Goal: Task Accomplishment & Management: Complete application form

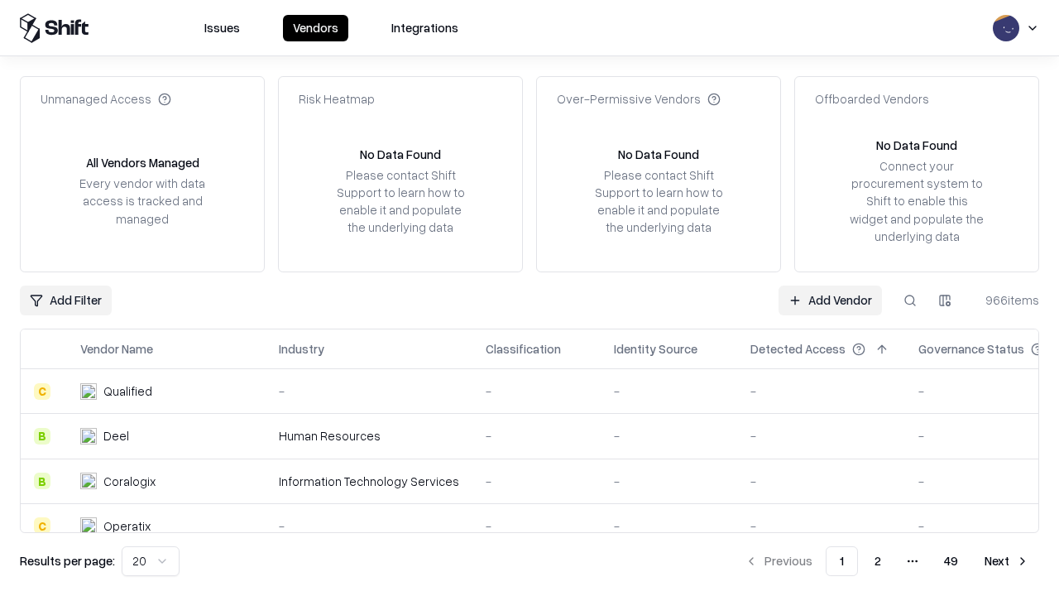
click at [830, 299] on link "Add Vendor" at bounding box center [829, 300] width 103 height 30
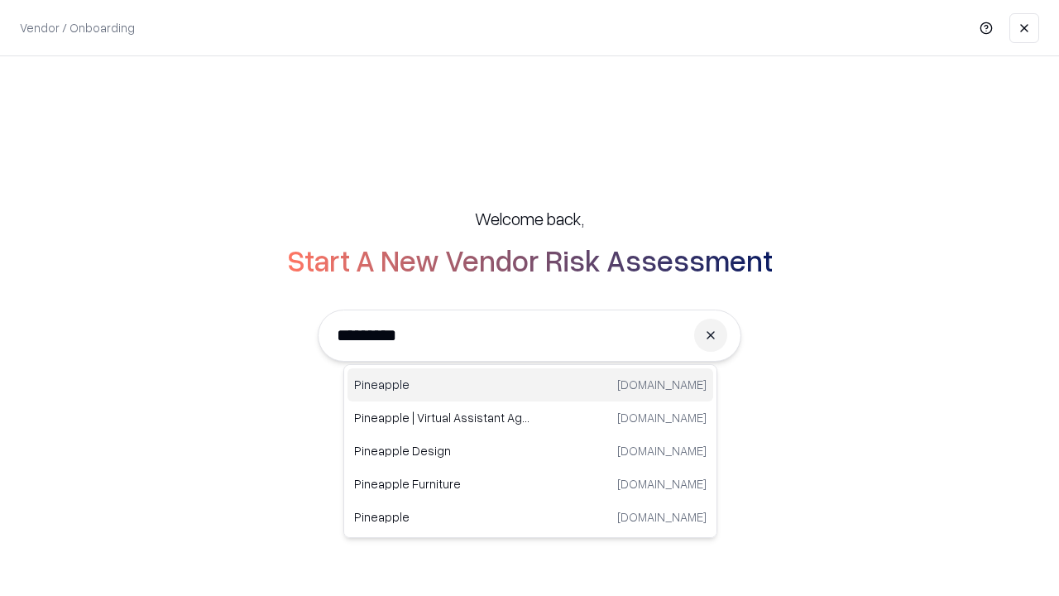
click at [530, 385] on div "Pineapple [DOMAIN_NAME]" at bounding box center [530, 384] width 366 height 33
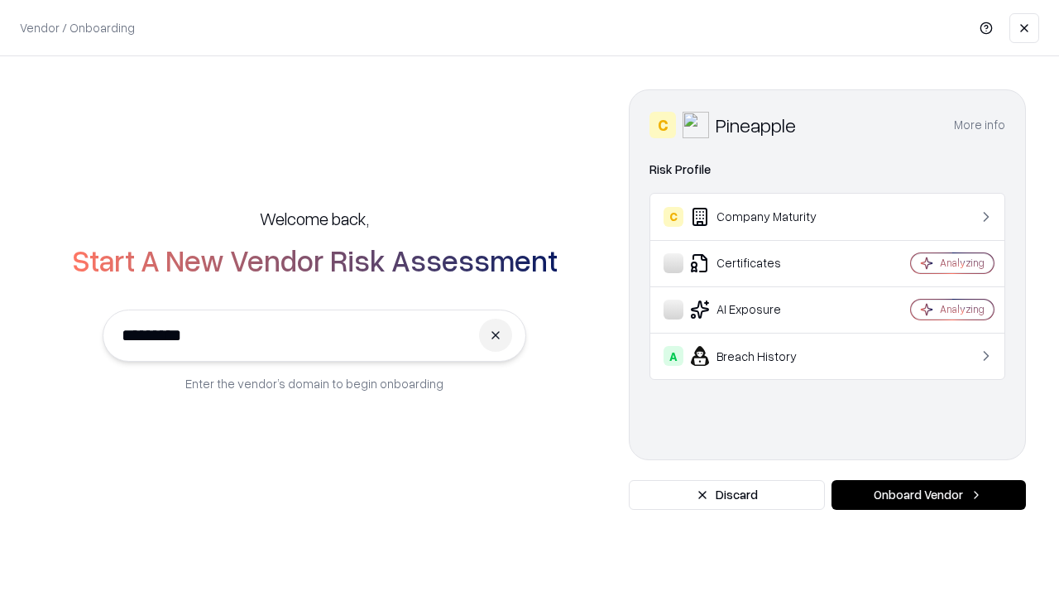
type input "*********"
click at [928, 495] on button "Onboard Vendor" at bounding box center [928, 495] width 194 height 30
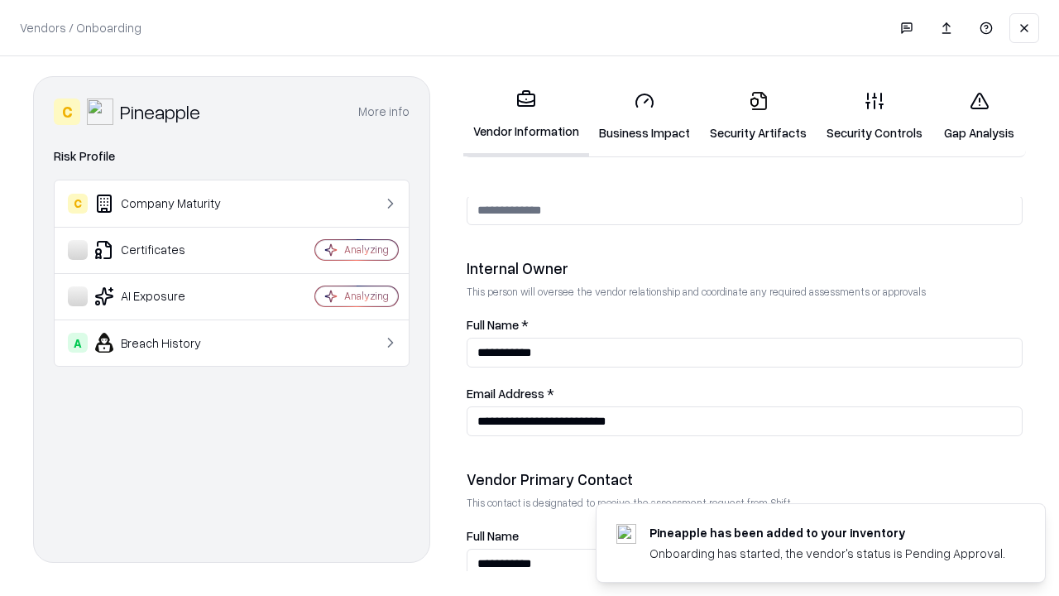
scroll to position [857, 0]
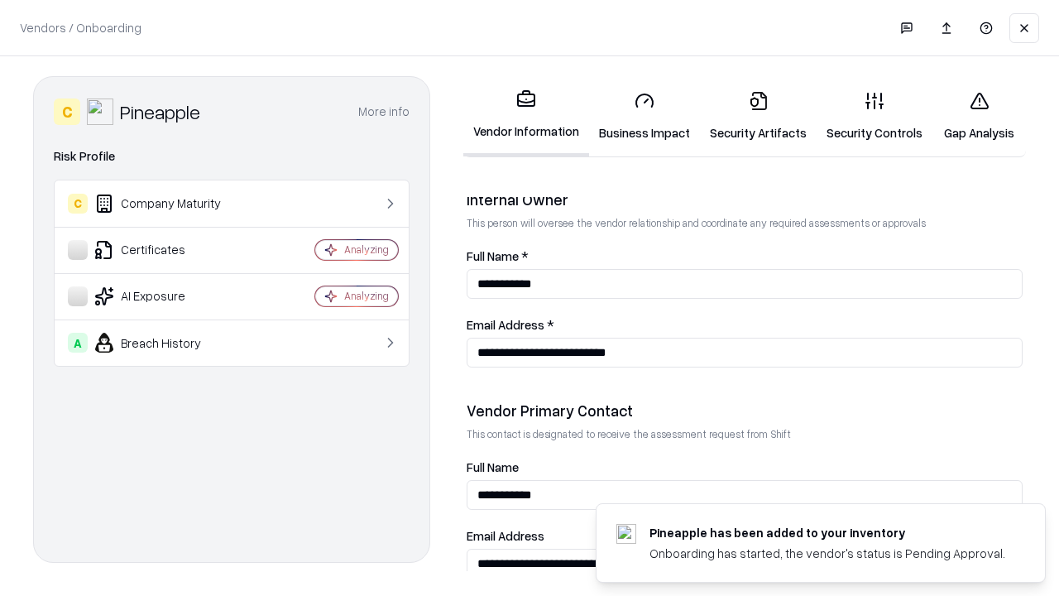
click at [644, 116] on link "Business Impact" at bounding box center [644, 116] width 111 height 77
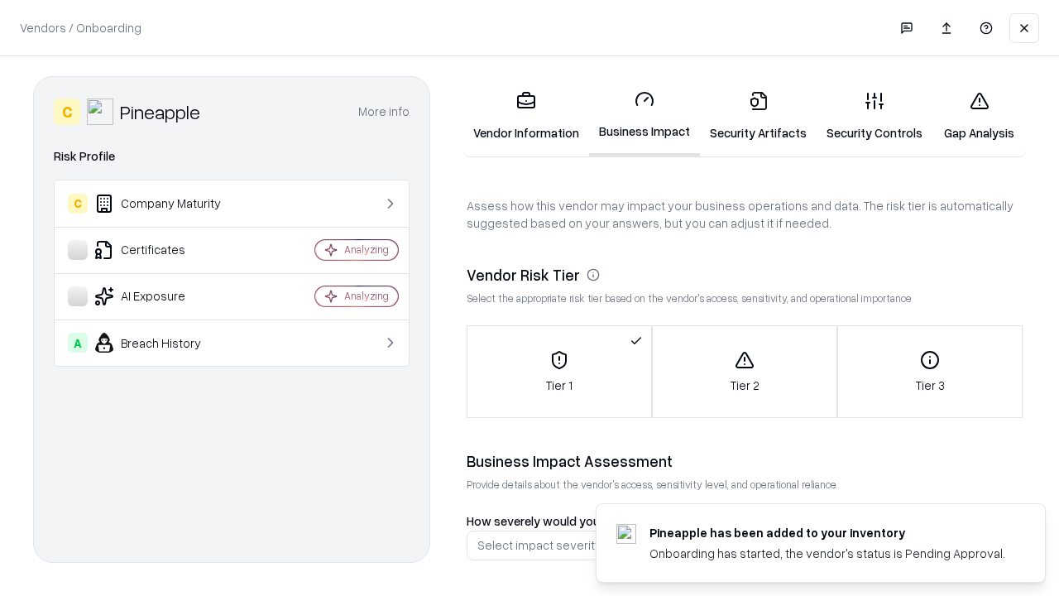
click at [758, 116] on link "Security Artifacts" at bounding box center [758, 116] width 117 height 77
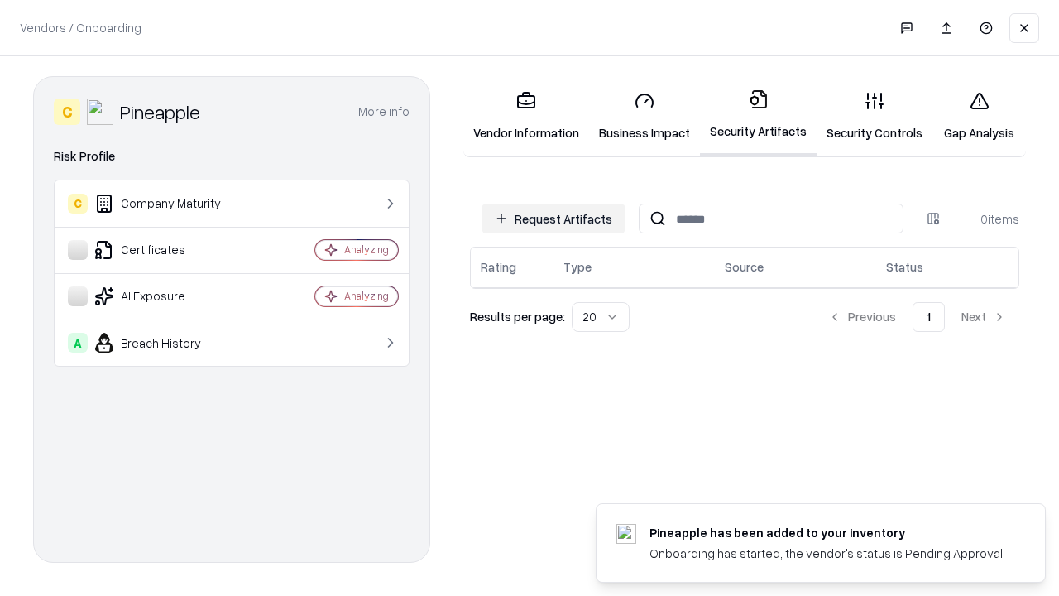
click at [553, 218] on button "Request Artifacts" at bounding box center [553, 218] width 144 height 30
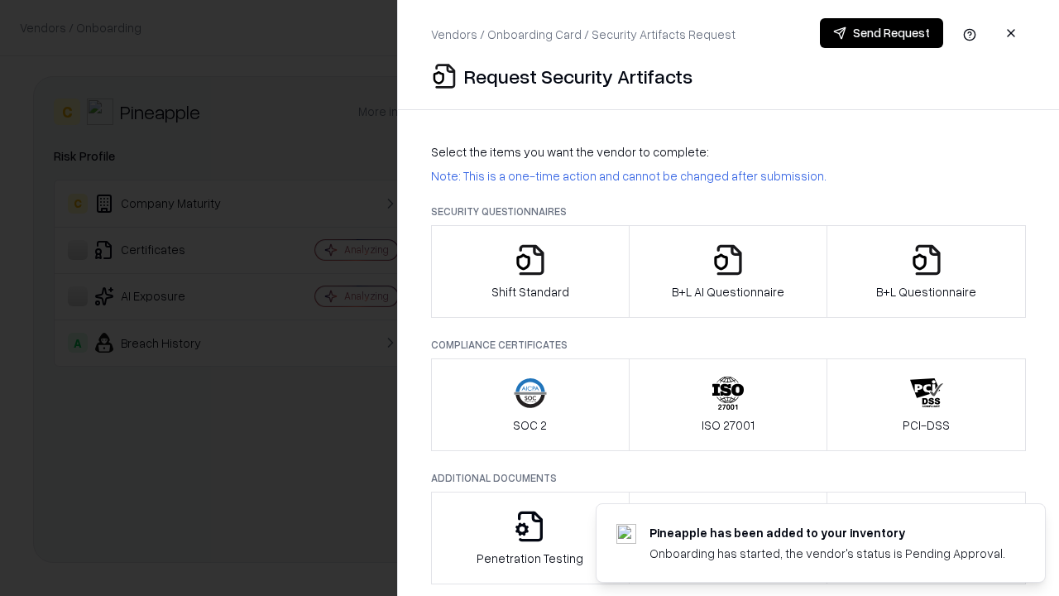
click at [529, 271] on icon "button" at bounding box center [530, 259] width 33 height 33
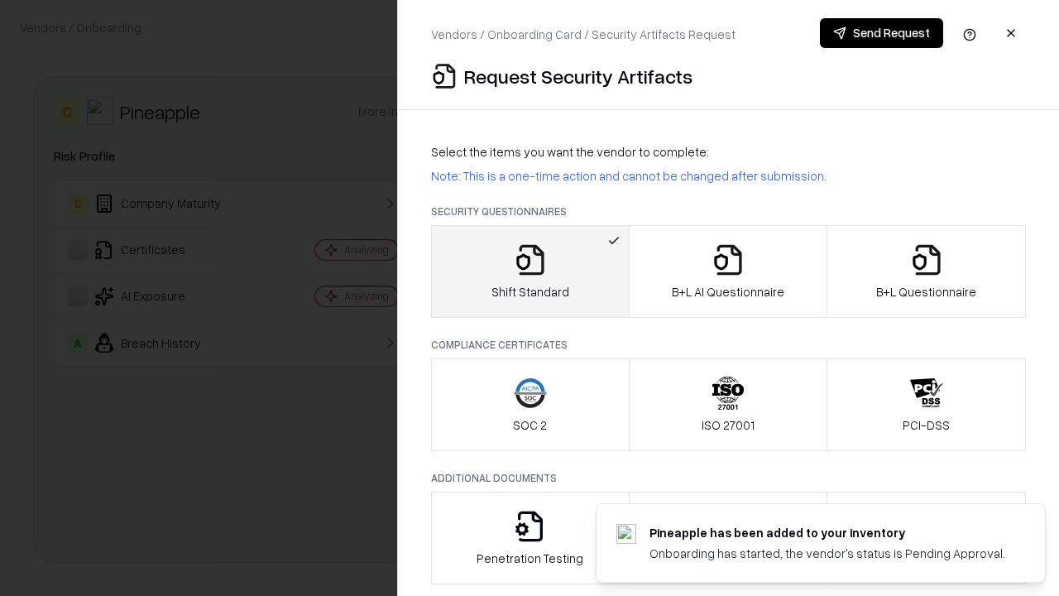
click at [881, 33] on button "Send Request" at bounding box center [881, 33] width 123 height 30
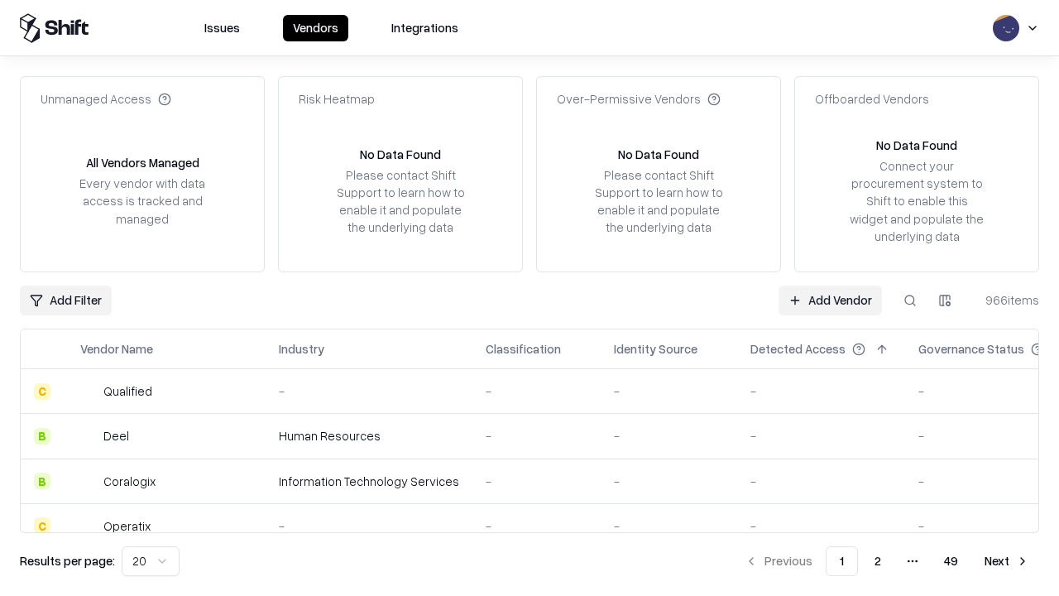
click at [910, 299] on button at bounding box center [910, 300] width 30 height 30
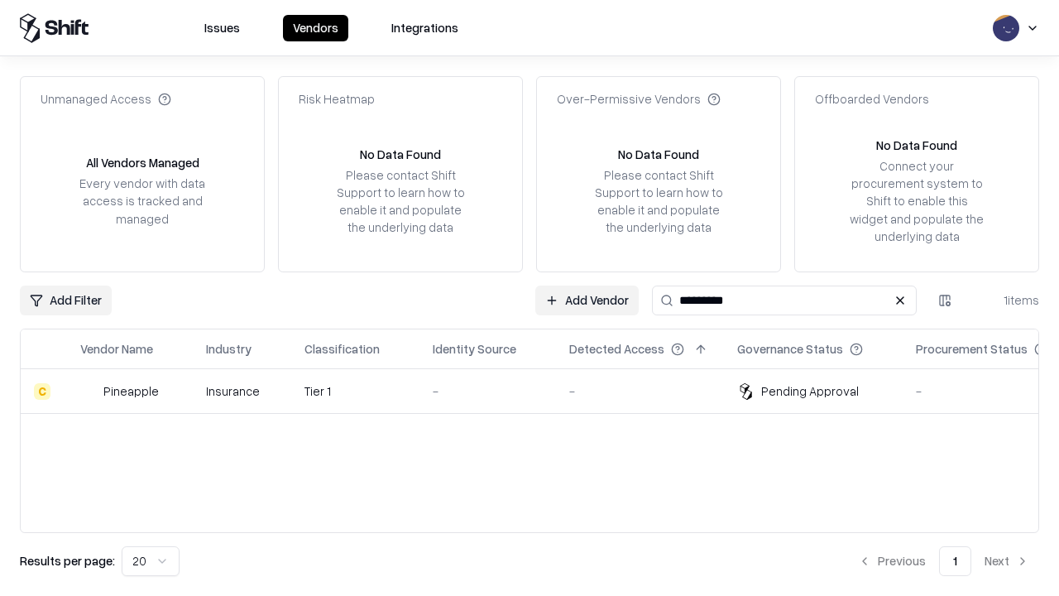
type input "*********"
click at [539, 390] on div "-" at bounding box center [488, 390] width 110 height 17
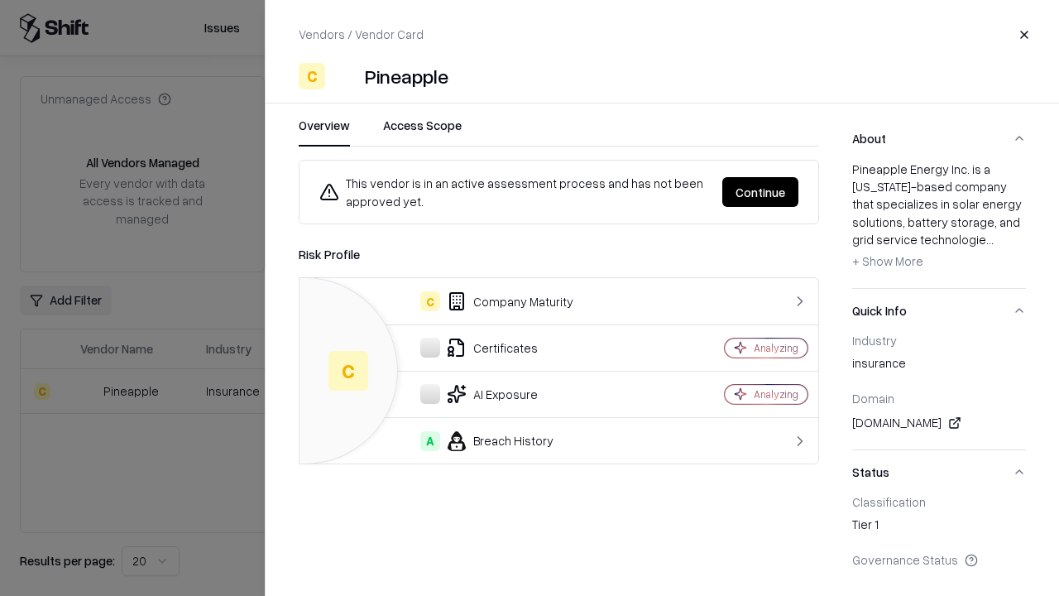
click at [760, 192] on button "Continue" at bounding box center [760, 192] width 76 height 30
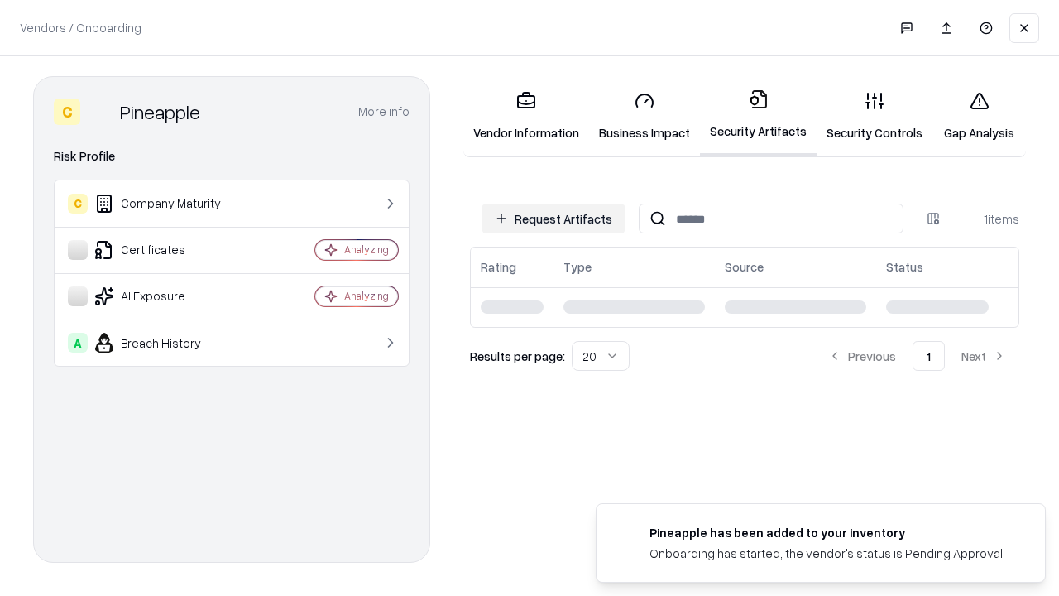
click at [979, 116] on link "Gap Analysis" at bounding box center [978, 116] width 93 height 77
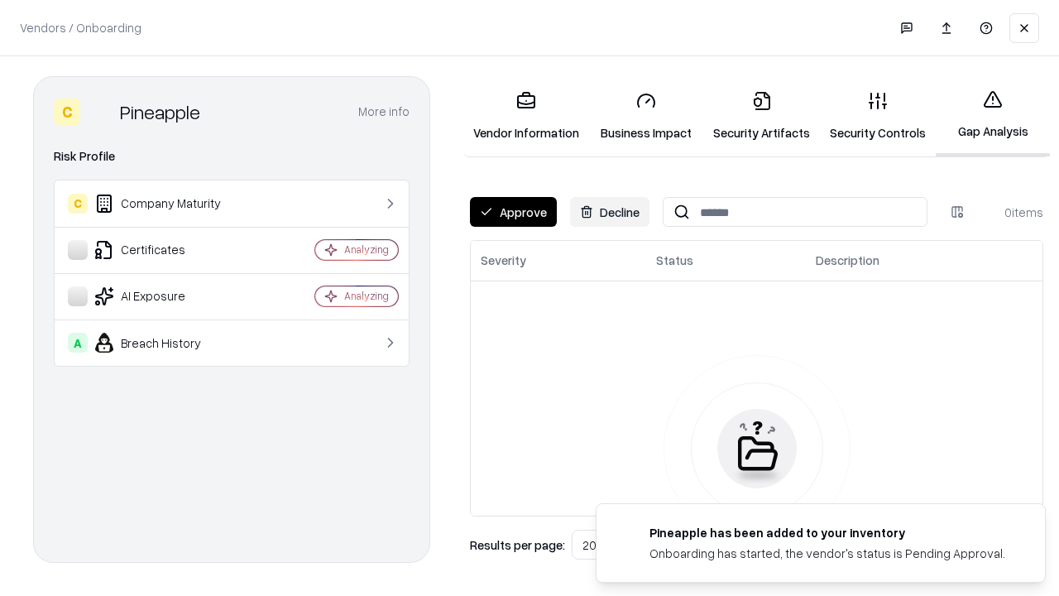
click at [513, 212] on button "Approve" at bounding box center [513, 212] width 87 height 30
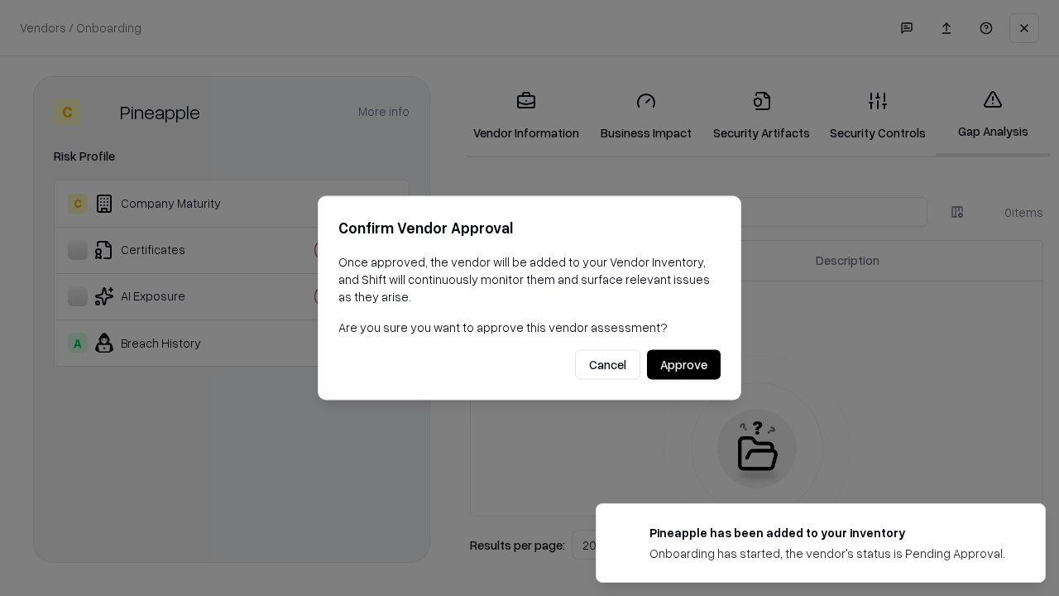
click at [683, 364] on button "Approve" at bounding box center [684, 365] width 74 height 30
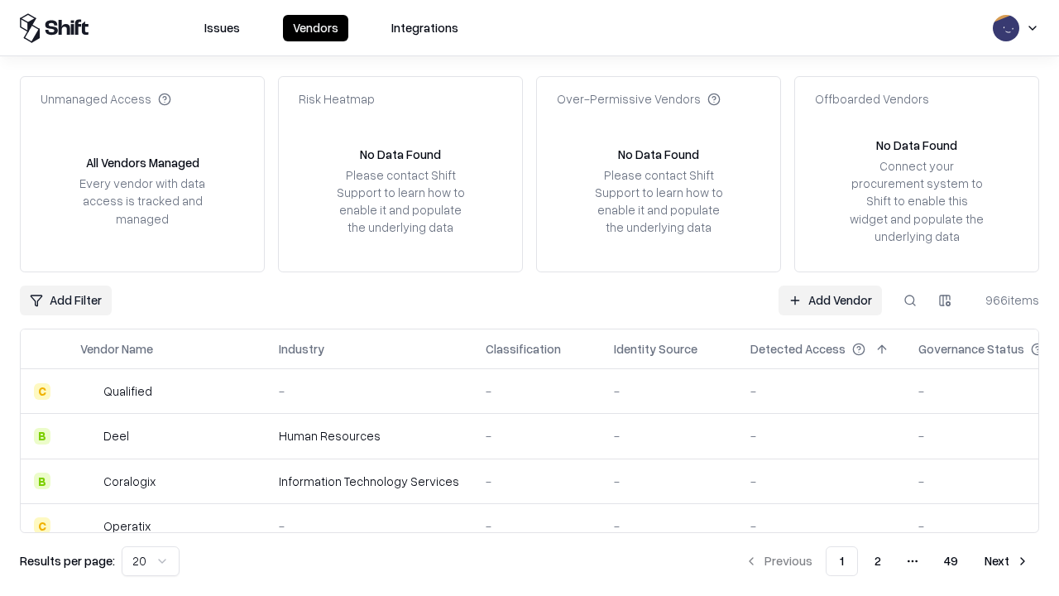
type input "*********"
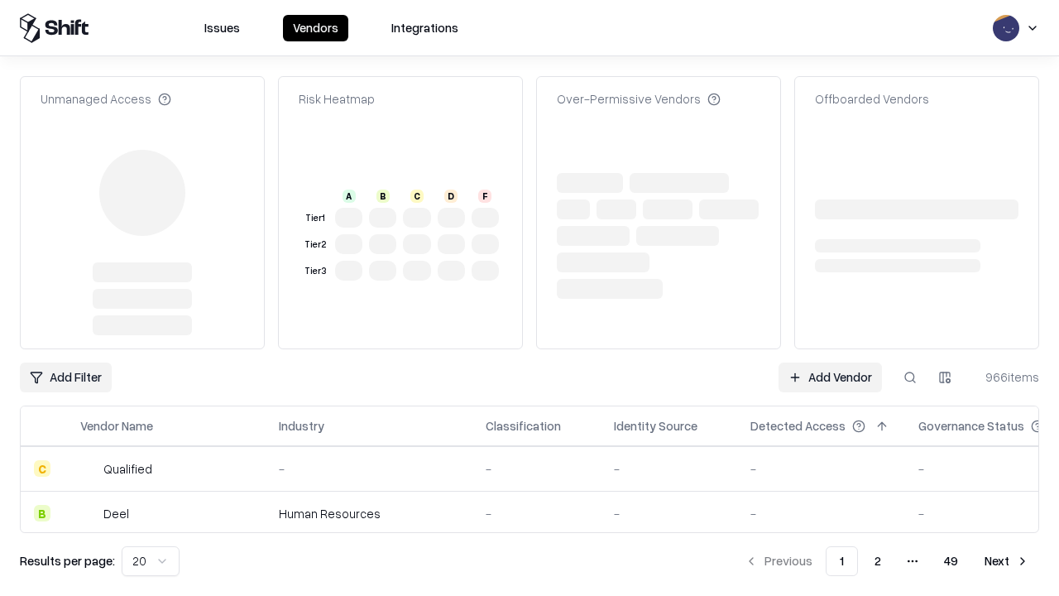
click at [830, 362] on link "Add Vendor" at bounding box center [829, 377] width 103 height 30
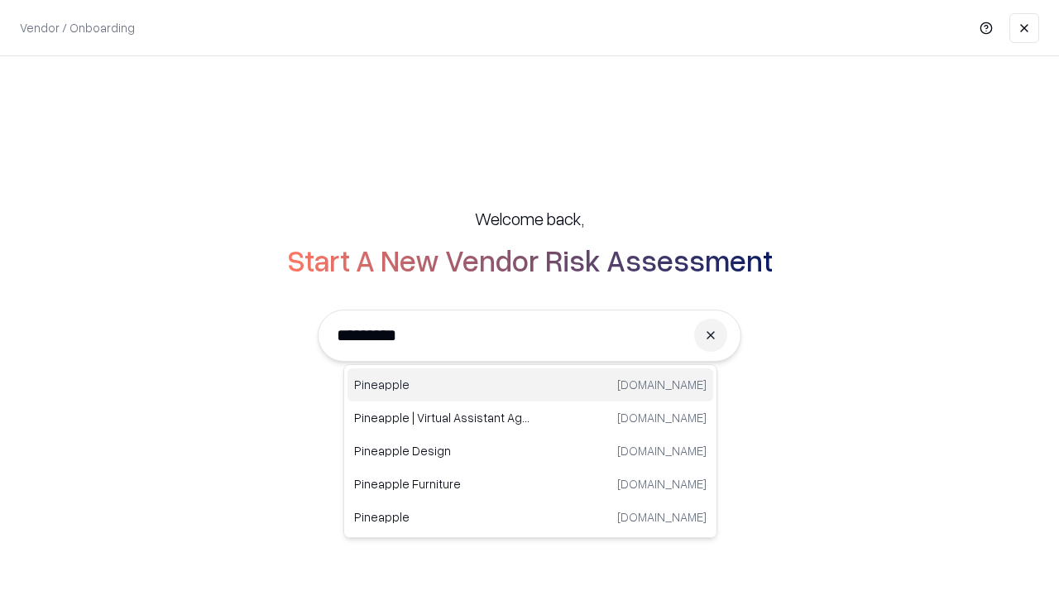
click at [530, 385] on div "Pineapple pineappleenergy.com" at bounding box center [530, 384] width 366 height 33
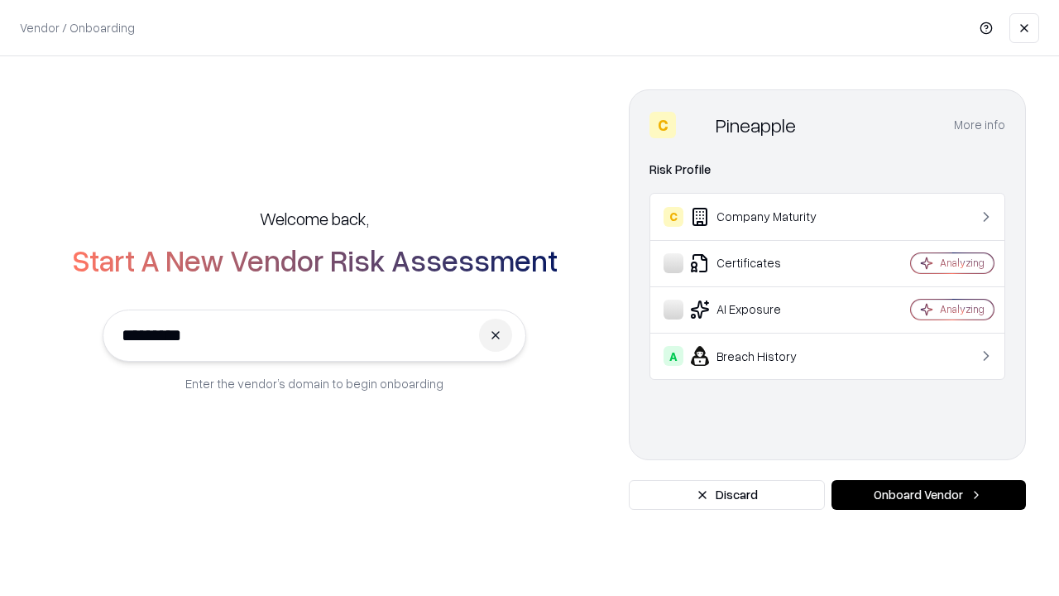
type input "*********"
click at [928, 495] on button "Onboard Vendor" at bounding box center [928, 495] width 194 height 30
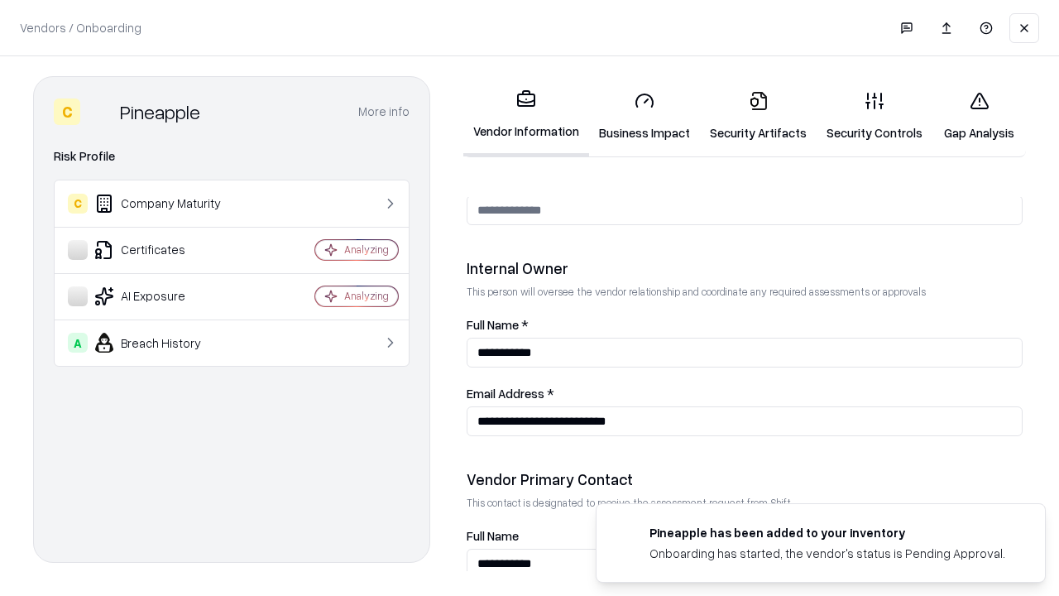
scroll to position [857, 0]
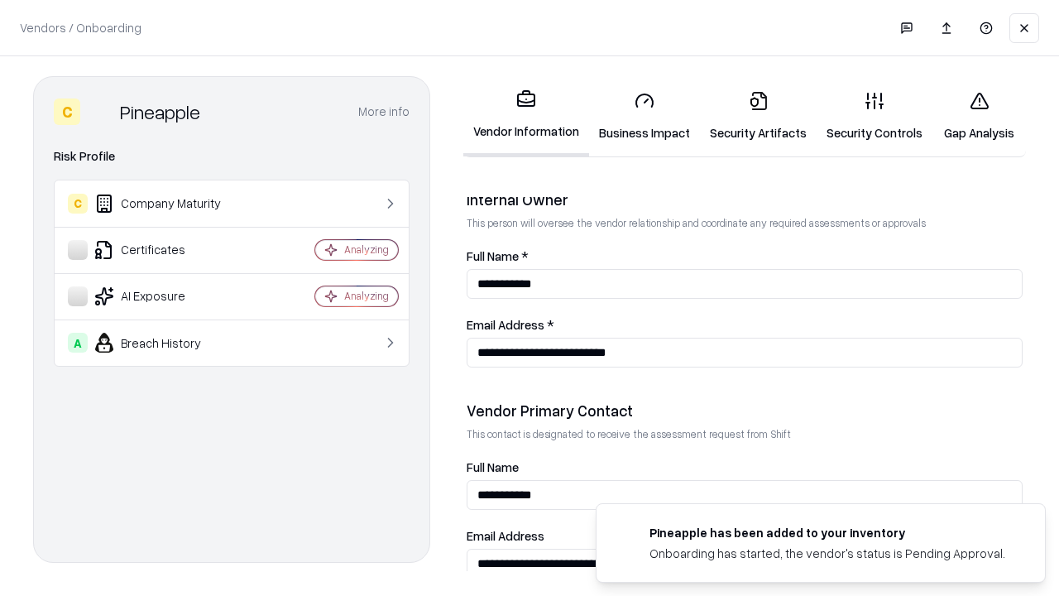
click at [979, 116] on link "Gap Analysis" at bounding box center [978, 116] width 93 height 77
